Goal: Task Accomplishment & Management: Complete application form

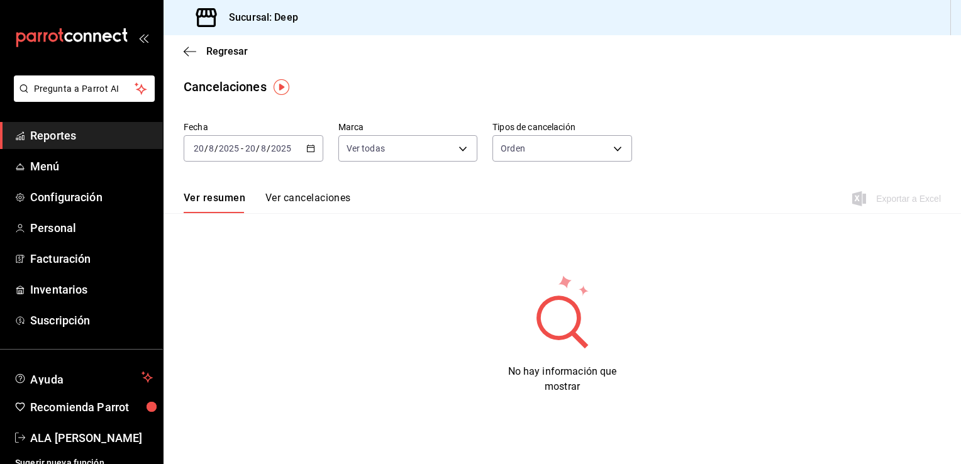
click at [59, 133] on span "Reportes" at bounding box center [91, 135] width 123 height 17
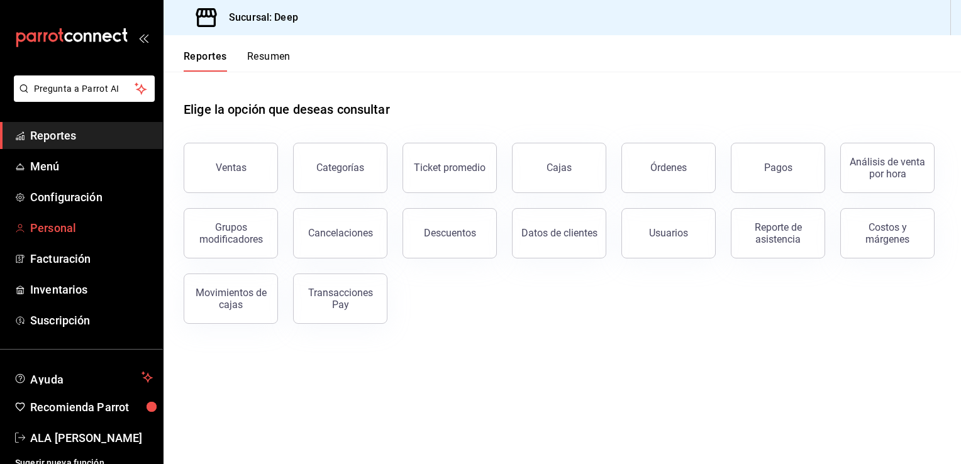
click at [62, 224] on span "Personal" at bounding box center [91, 227] width 123 height 17
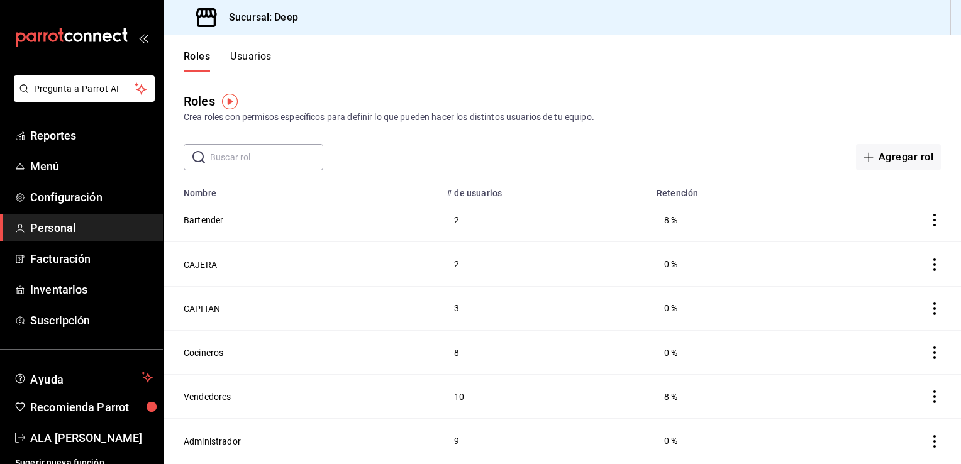
click at [248, 57] on button "Usuarios" at bounding box center [251, 60] width 42 height 21
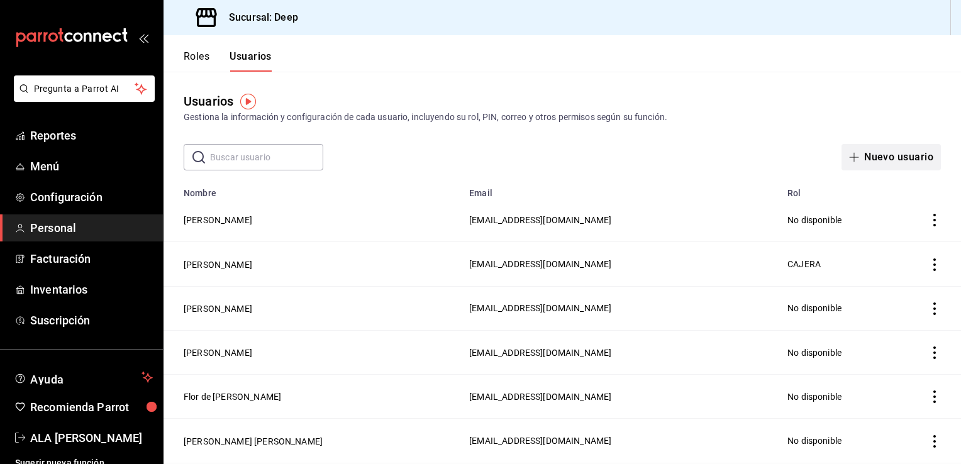
click at [876, 158] on button "Nuevo usuario" at bounding box center [890, 157] width 99 height 26
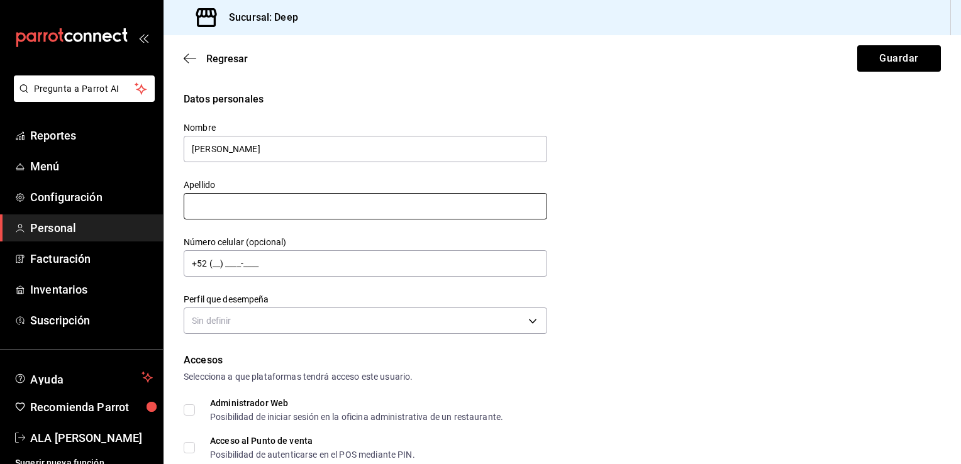
type input "[PERSON_NAME]"
click at [259, 206] on input "text" at bounding box center [366, 206] width 364 height 26
type input "[PERSON_NAME]"
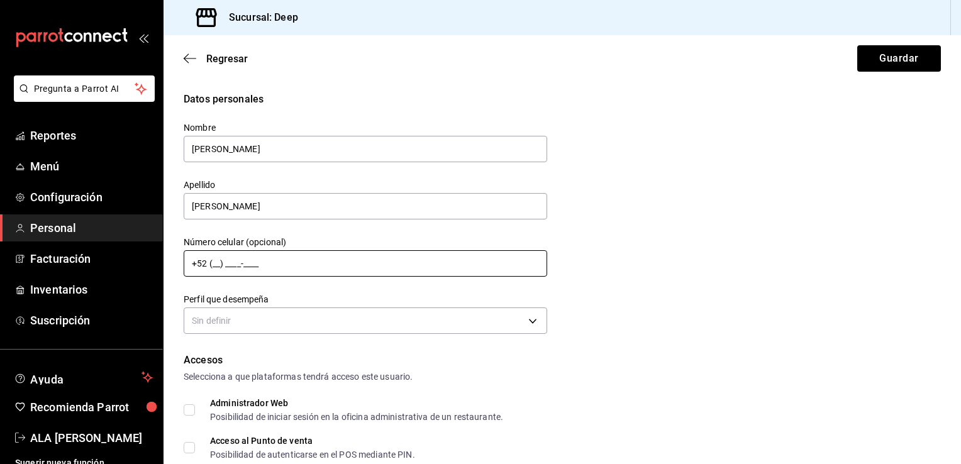
click at [216, 264] on input "+52 (__) ____-____" at bounding box center [366, 263] width 364 height 26
type input "[PHONE_NUMBER][DATE]"
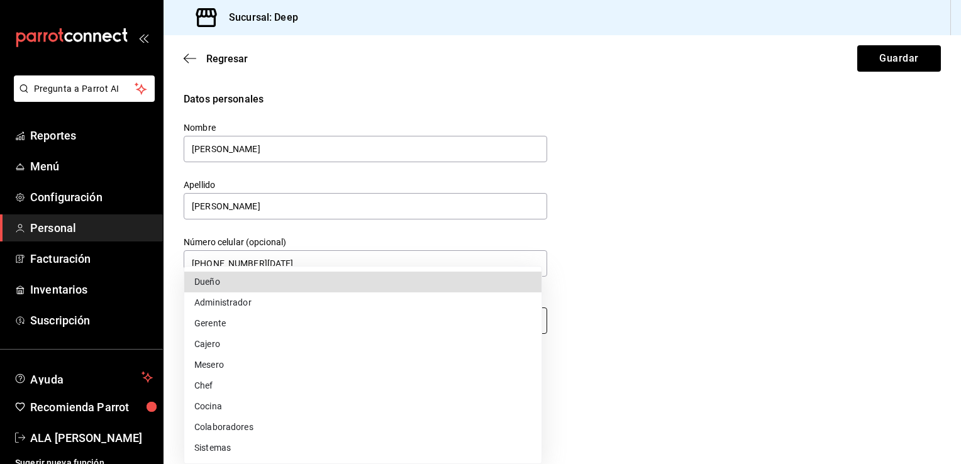
click at [531, 319] on body "Pregunta a Parrot AI Reportes Menú Configuración Personal Facturación Inventari…" at bounding box center [480, 232] width 961 height 464
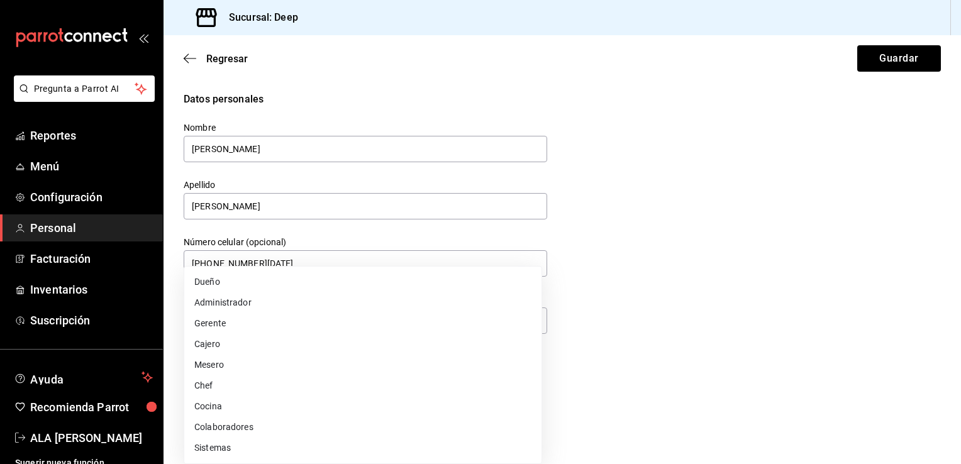
click at [350, 414] on li "Cocina" at bounding box center [362, 406] width 357 height 21
type input "KITCHEN"
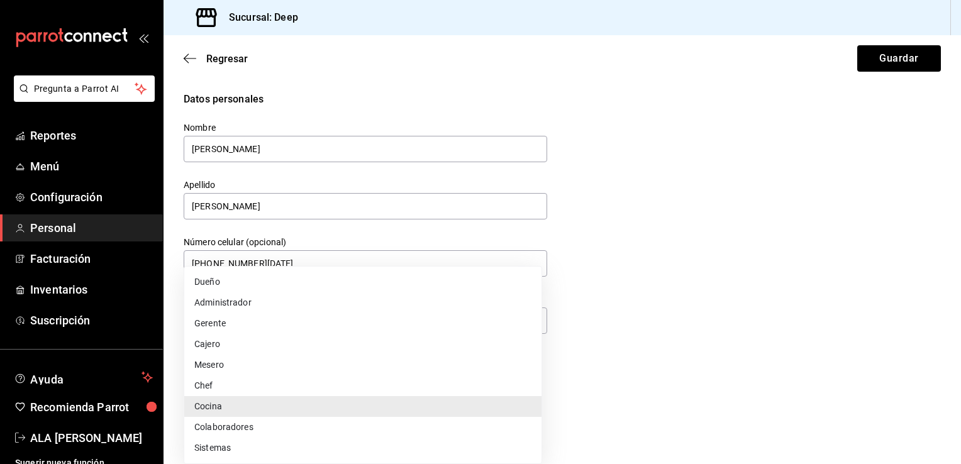
click at [878, 190] on div at bounding box center [480, 232] width 961 height 464
drag, startPoint x: 955, startPoint y: 177, endPoint x: 956, endPoint y: 221, distance: 44.0
click at [956, 221] on div at bounding box center [480, 232] width 961 height 464
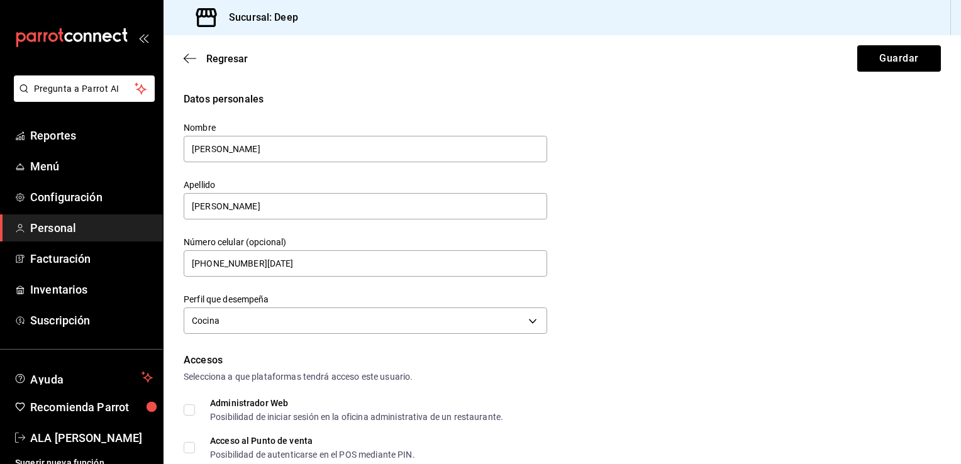
drag, startPoint x: 956, startPoint y: 221, endPoint x: 958, endPoint y: 255, distance: 34.6
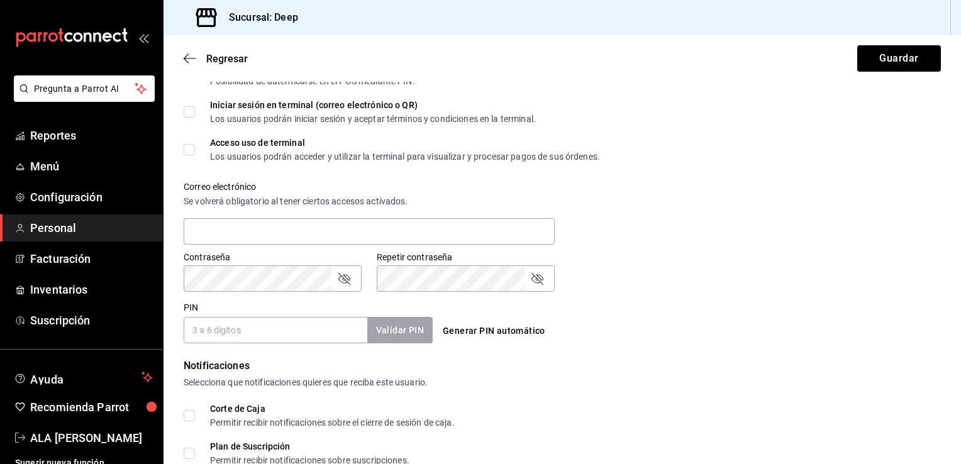
scroll to position [377, 0]
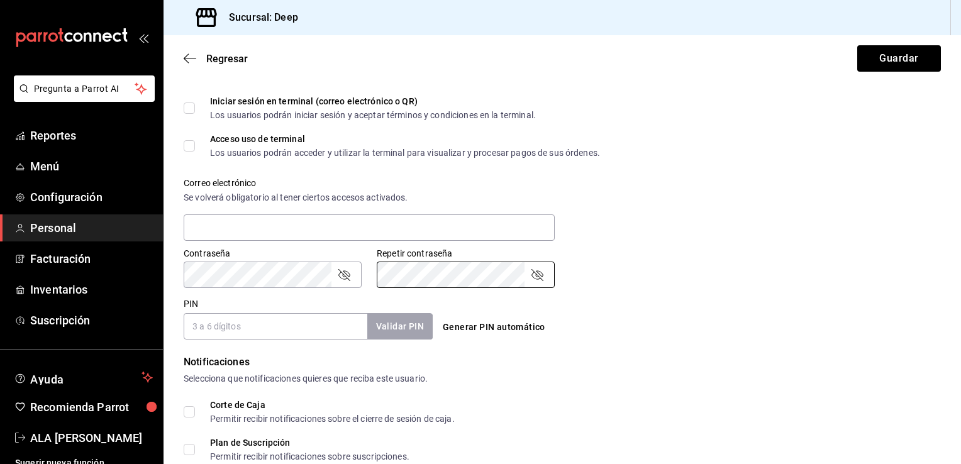
click at [248, 331] on input "PIN" at bounding box center [276, 326] width 184 height 26
click at [405, 327] on button "Validar PIN" at bounding box center [399, 326] width 67 height 27
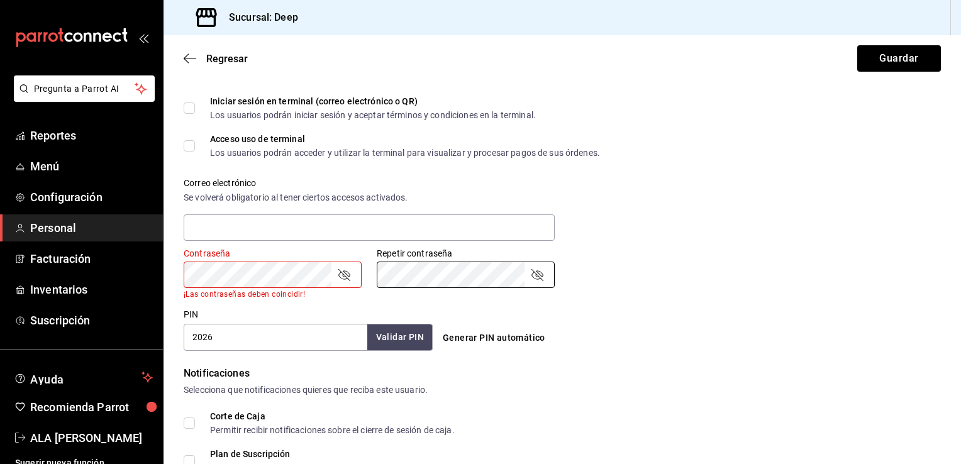
click at [647, 308] on div "Generar PIN automático" at bounding box center [560, 327] width 254 height 46
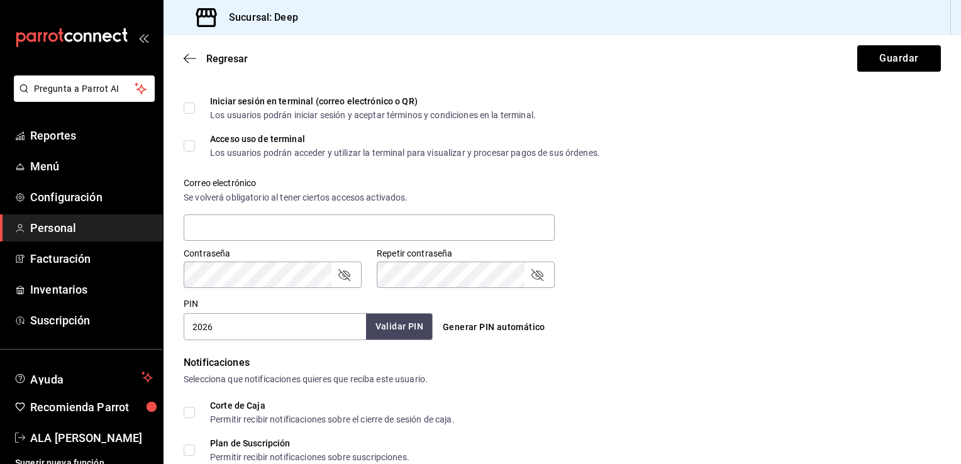
click at [415, 326] on button "Validar PIN" at bounding box center [399, 326] width 67 height 27
click at [297, 323] on input "2026" at bounding box center [276, 326] width 184 height 26
type input "2"
type input "2006"
click at [404, 324] on button "Validar PIN" at bounding box center [399, 326] width 67 height 27
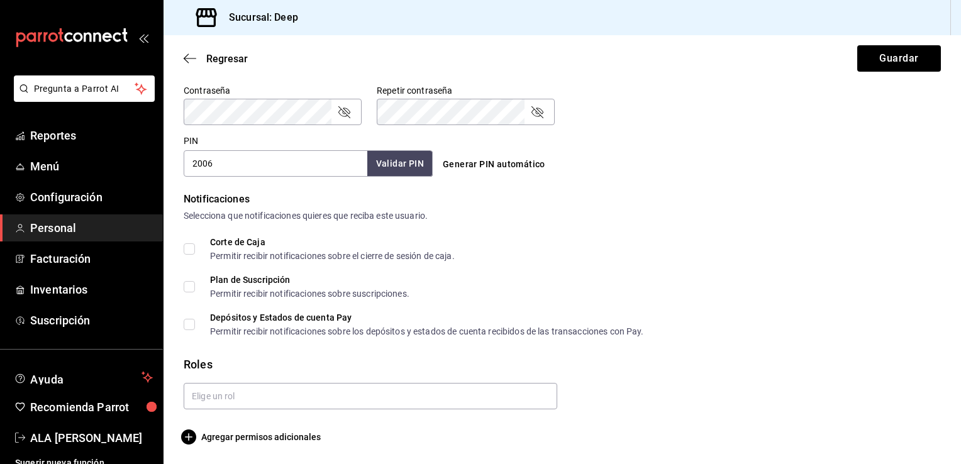
scroll to position [541, 0]
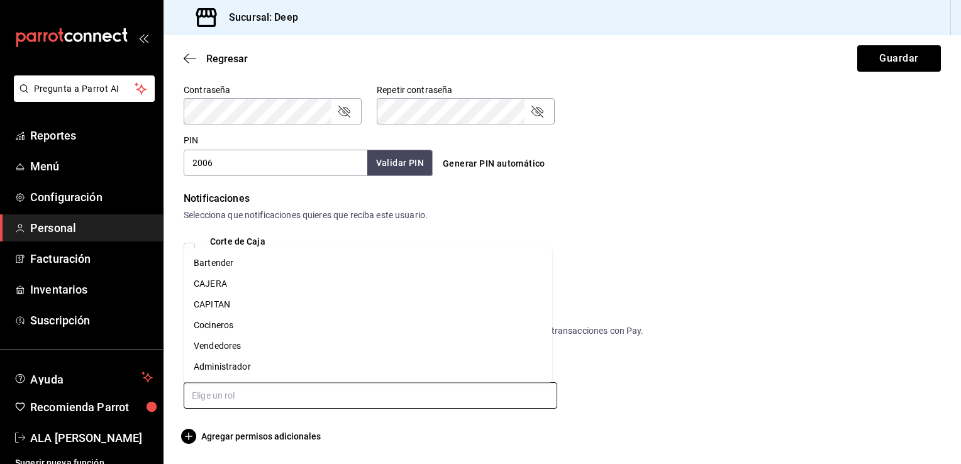
click at [274, 391] on input "text" at bounding box center [371, 395] width 374 height 26
click at [225, 329] on li "Cocineros" at bounding box center [368, 325] width 369 height 21
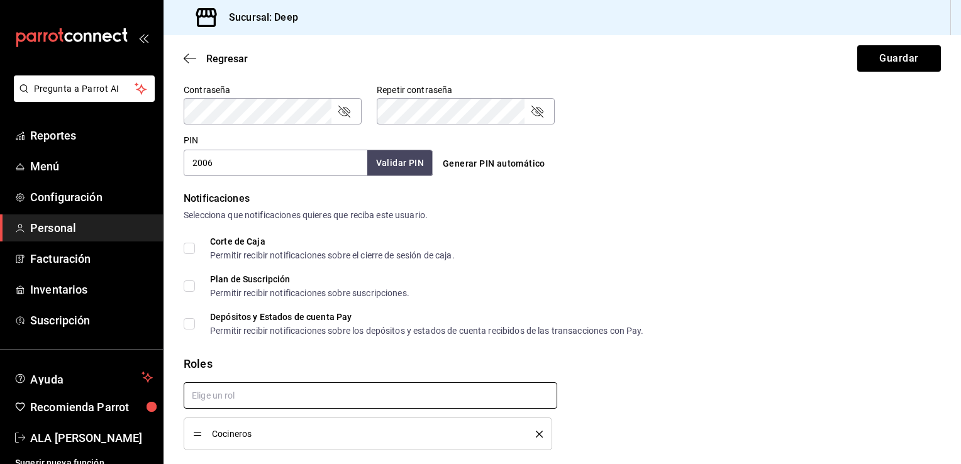
checkbox input "true"
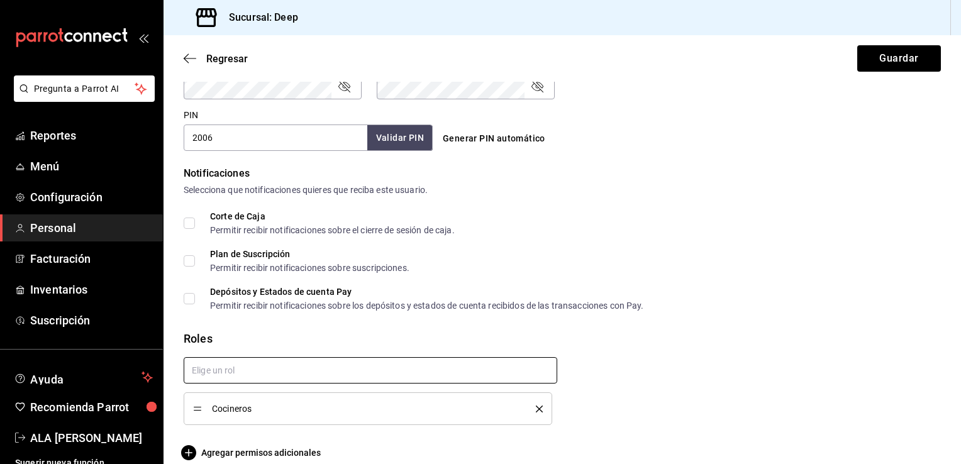
scroll to position [582, 0]
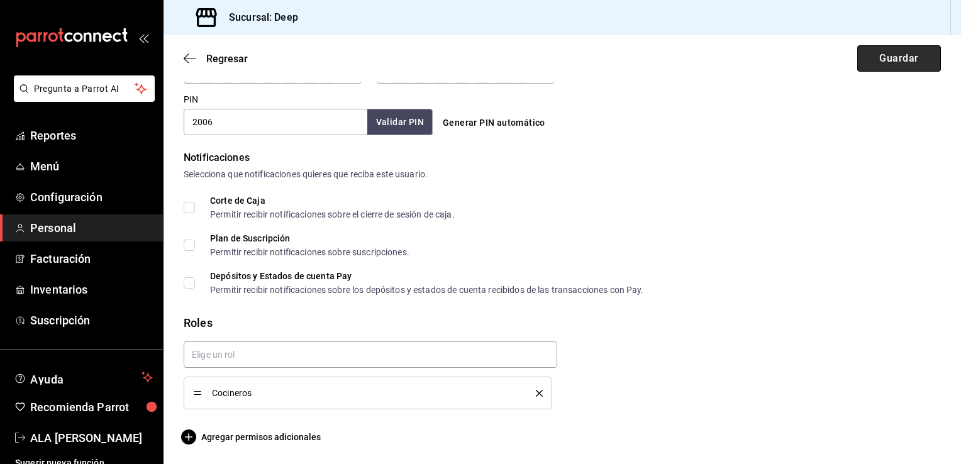
click at [888, 61] on button "Guardar" at bounding box center [899, 58] width 84 height 26
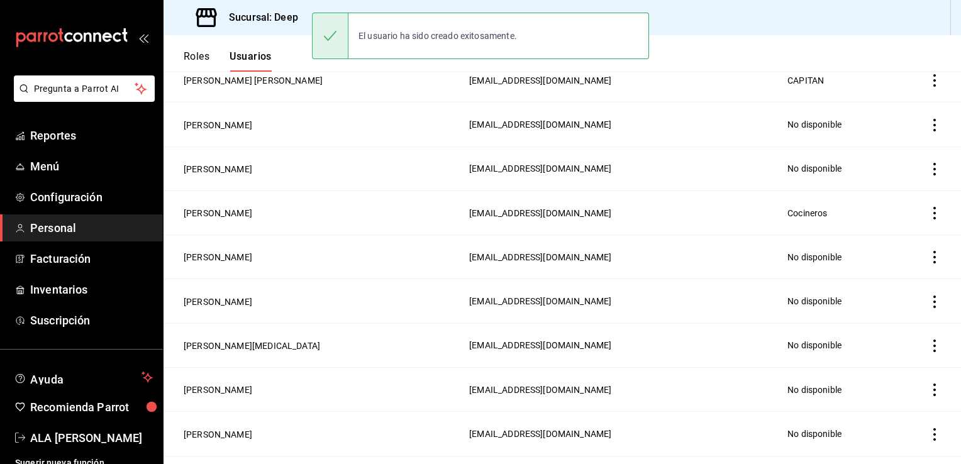
scroll to position [626, 0]
